Goal: Information Seeking & Learning: Learn about a topic

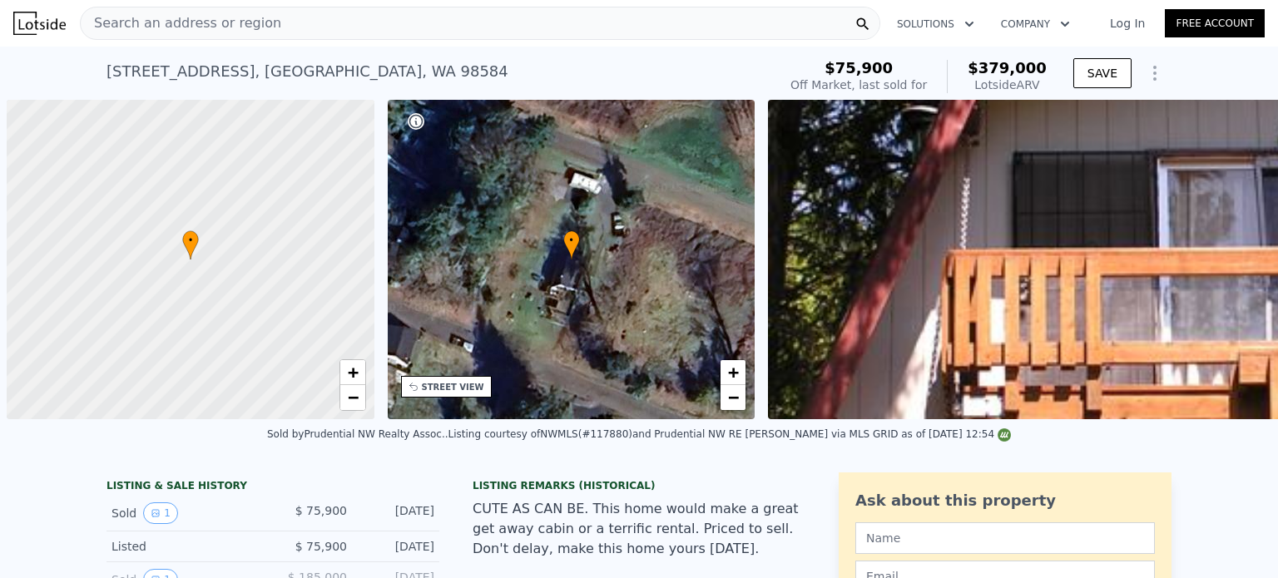
scroll to position [0, 7]
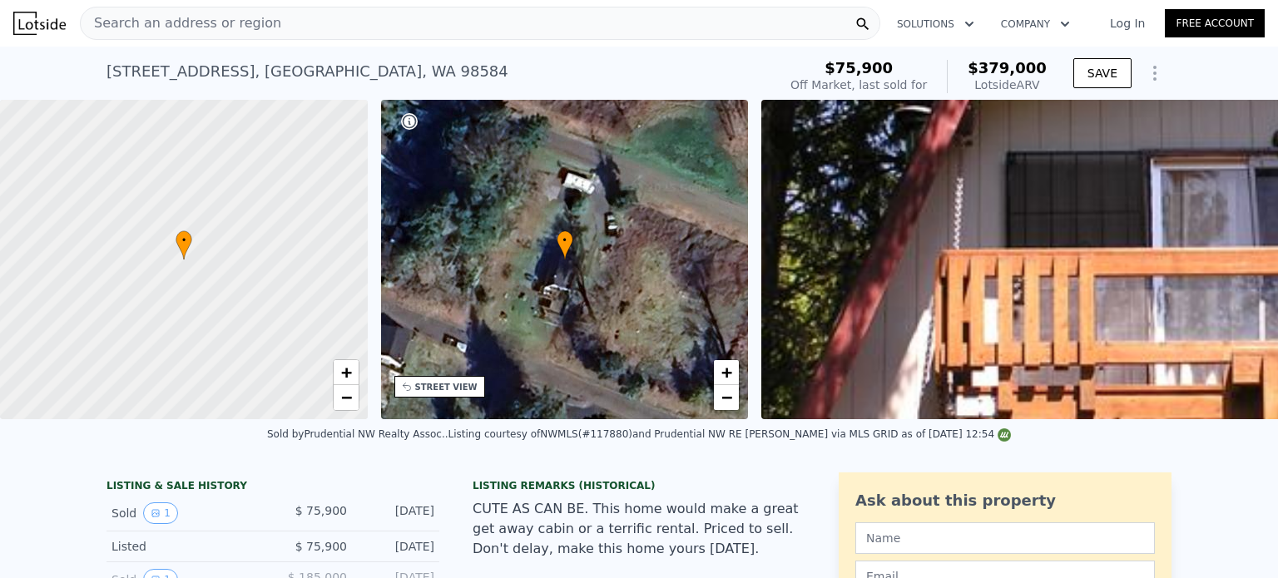
click at [201, 36] on div "Search an address or region" at bounding box center [181, 23] width 201 height 32
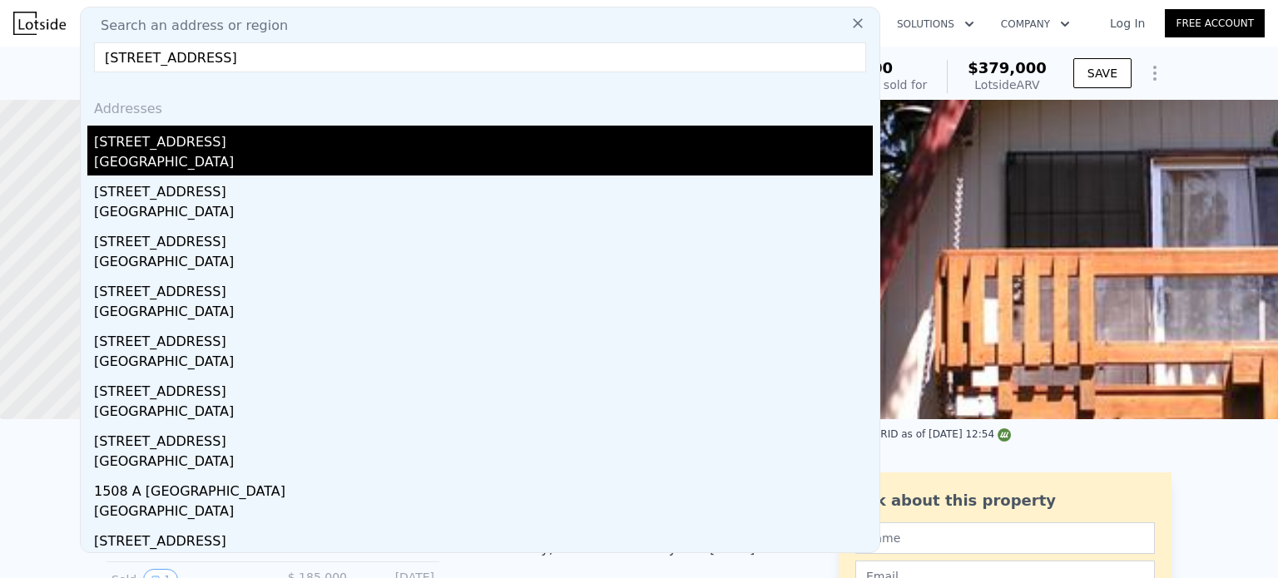
type input "[STREET_ADDRESS]"
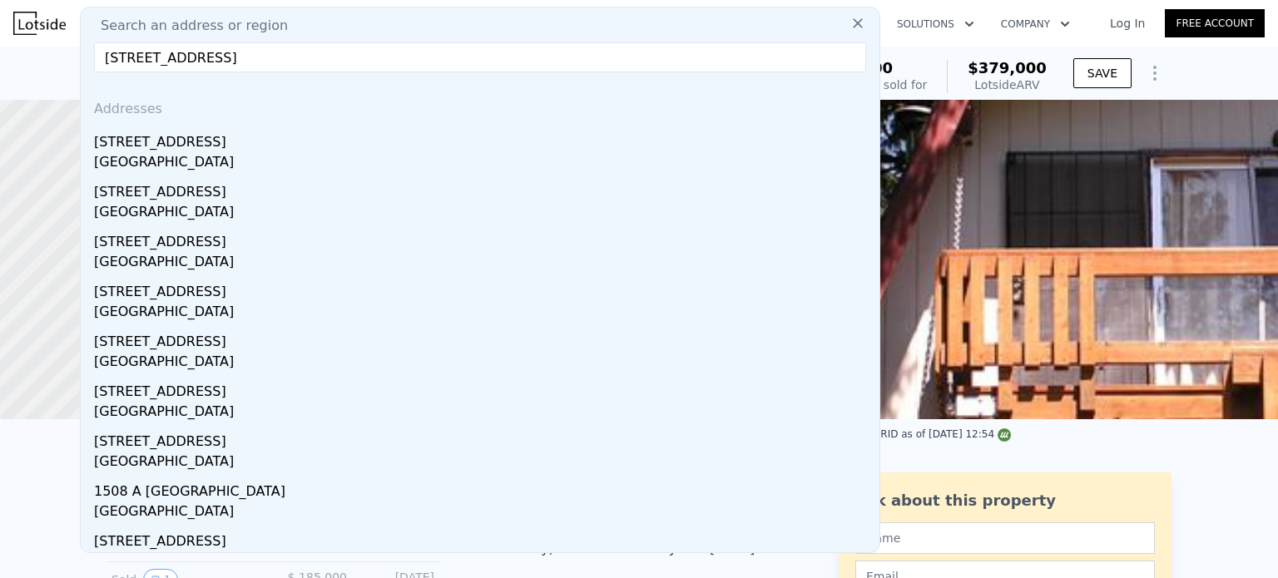
drag, startPoint x: 170, startPoint y: 146, endPoint x: 243, endPoint y: 123, distance: 76.6
click at [170, 146] on div "[STREET_ADDRESS]" at bounding box center [483, 139] width 779 height 27
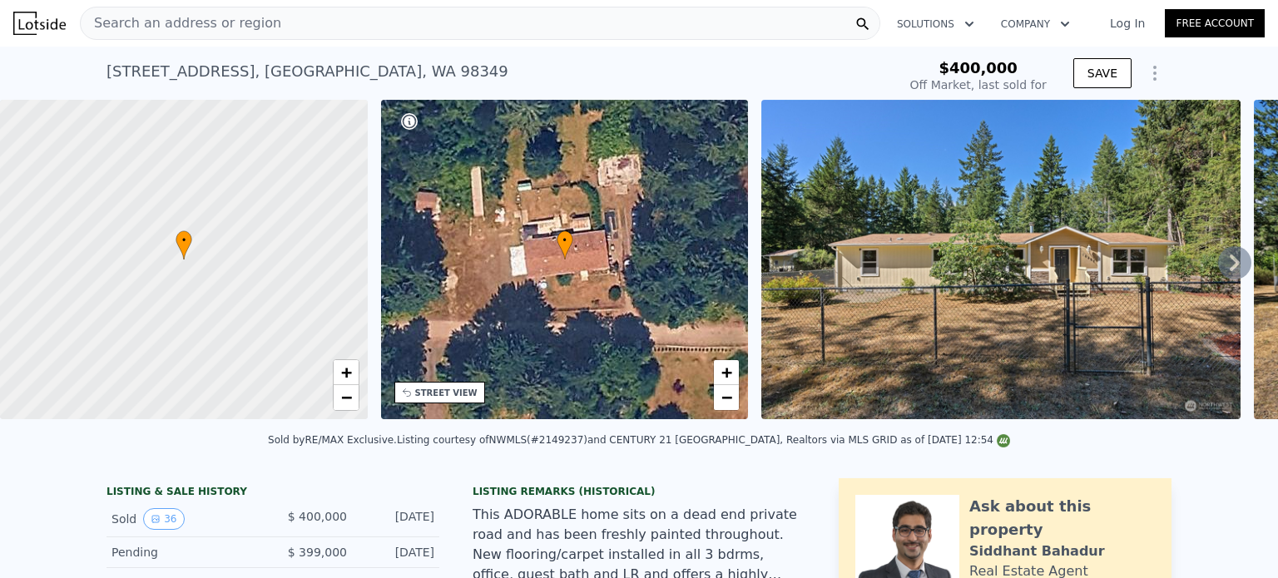
click at [288, 16] on div "Search an address or region" at bounding box center [480, 23] width 801 height 33
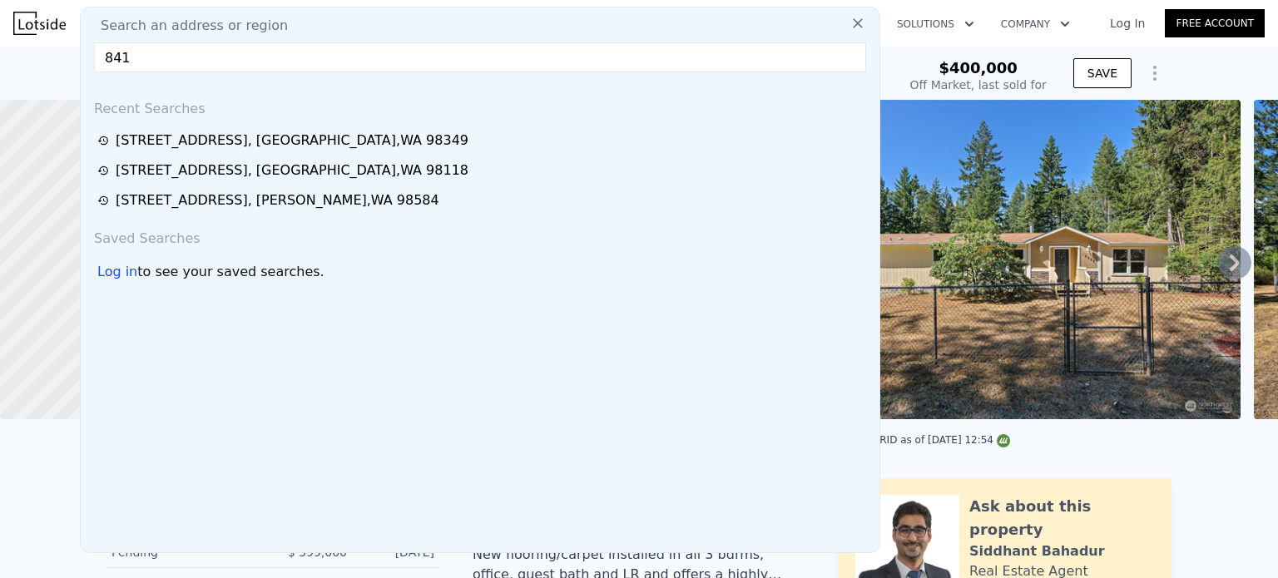
type input "8413"
type input "$ 507,000"
type input "$ 47,935"
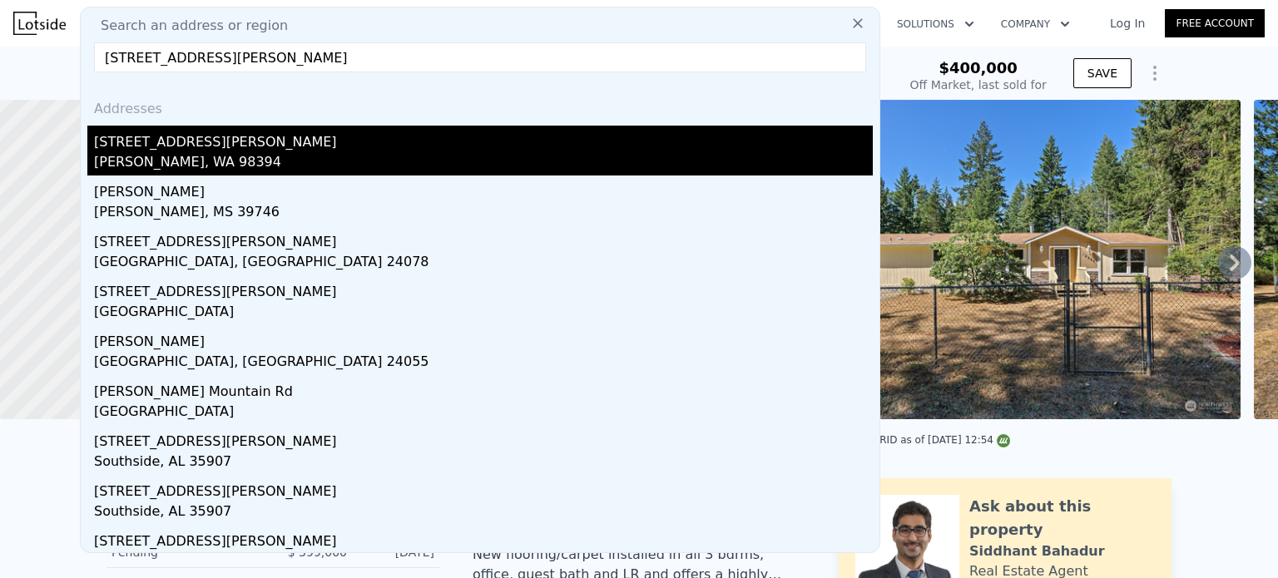
type input "[STREET_ADDRESS][PERSON_NAME]"
click at [143, 136] on div "[STREET_ADDRESS][PERSON_NAME]" at bounding box center [483, 139] width 779 height 27
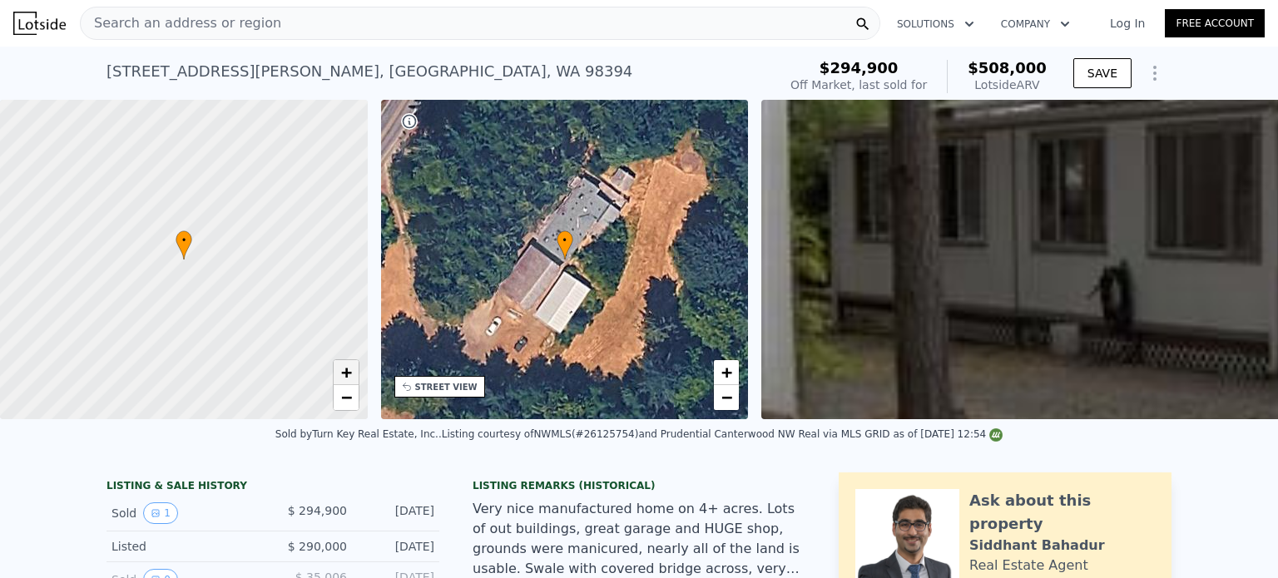
click at [346, 369] on span "+" at bounding box center [345, 372] width 11 height 21
